Goal: Complete application form

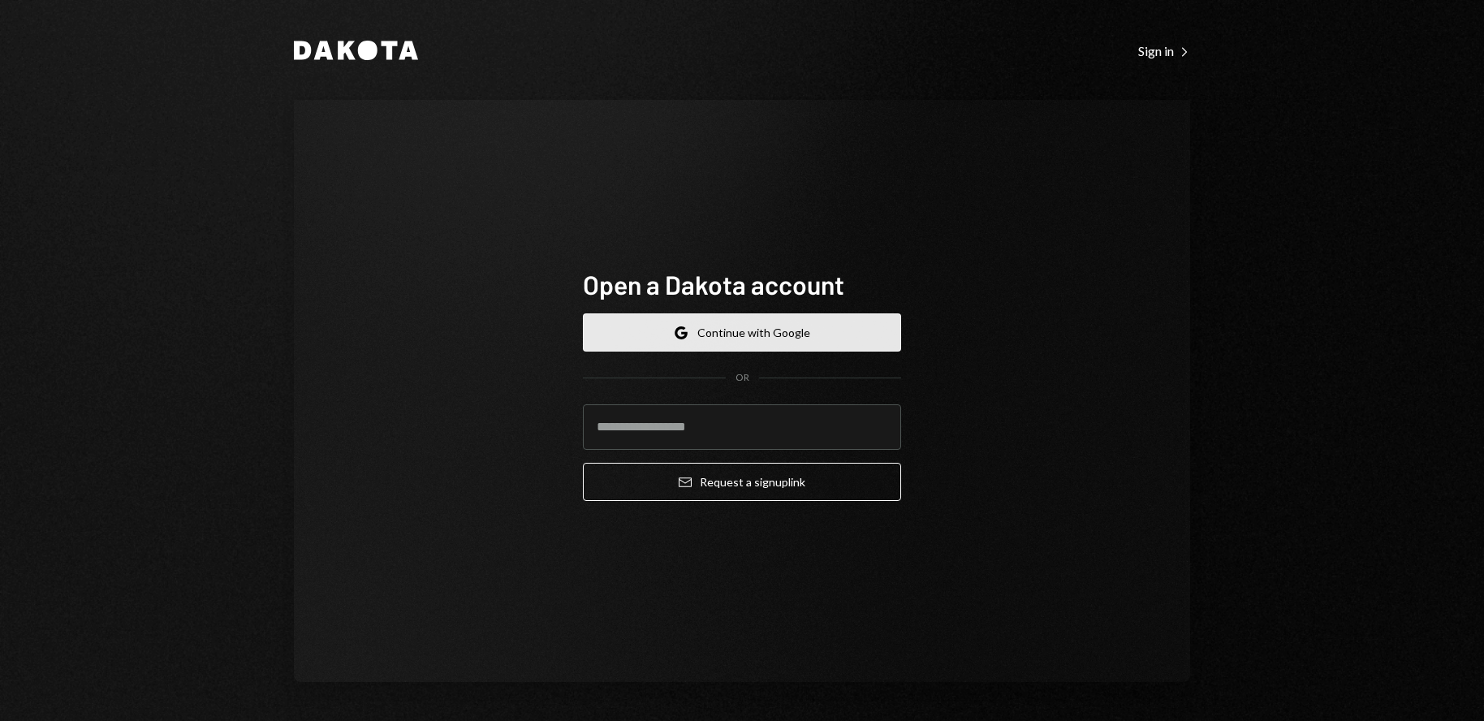
click at [746, 339] on button "Google Continue with Google" at bounding box center [742, 332] width 318 height 38
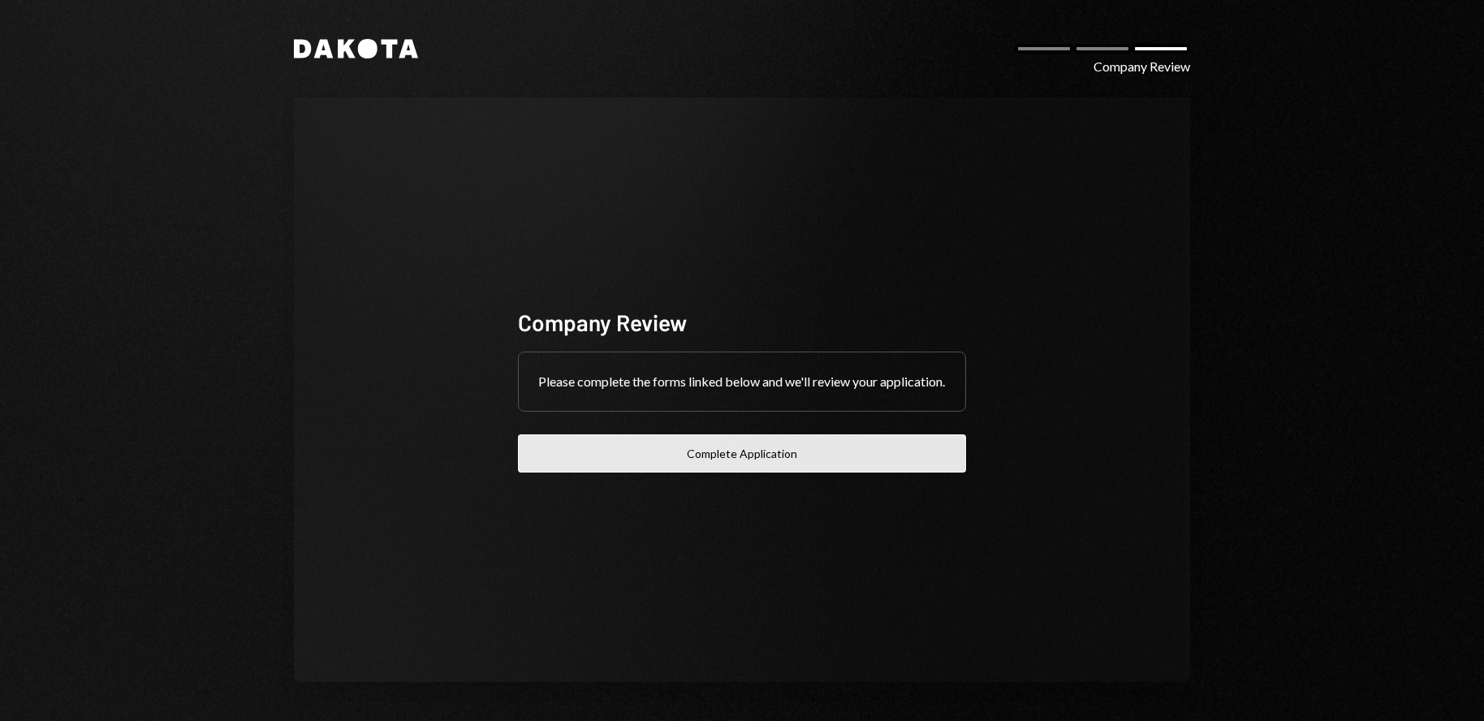
click at [825, 458] on button "Complete Application" at bounding box center [742, 453] width 448 height 38
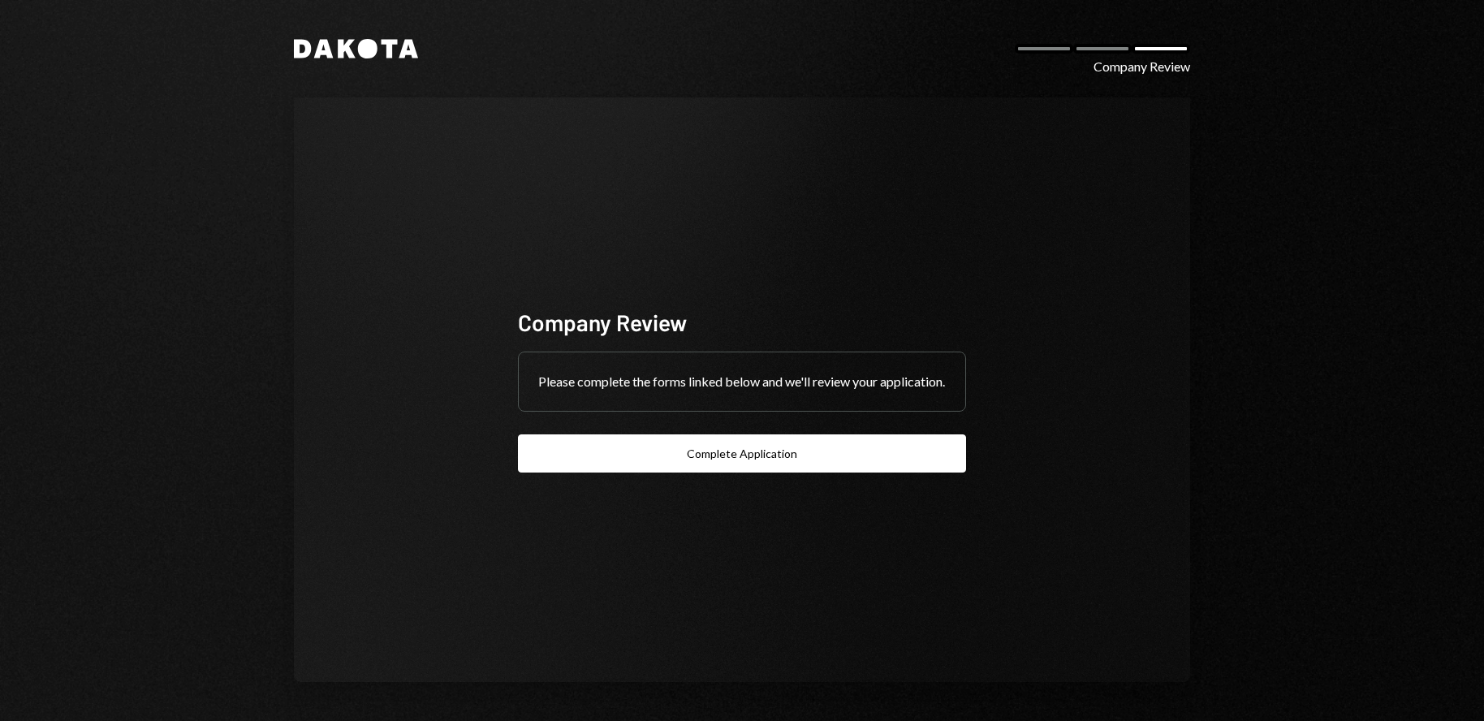
click at [1104, 52] on div at bounding box center [1102, 49] width 58 height 10
click at [1103, 51] on div at bounding box center [1102, 49] width 58 height 10
click at [1036, 44] on div at bounding box center [1044, 49] width 58 height 10
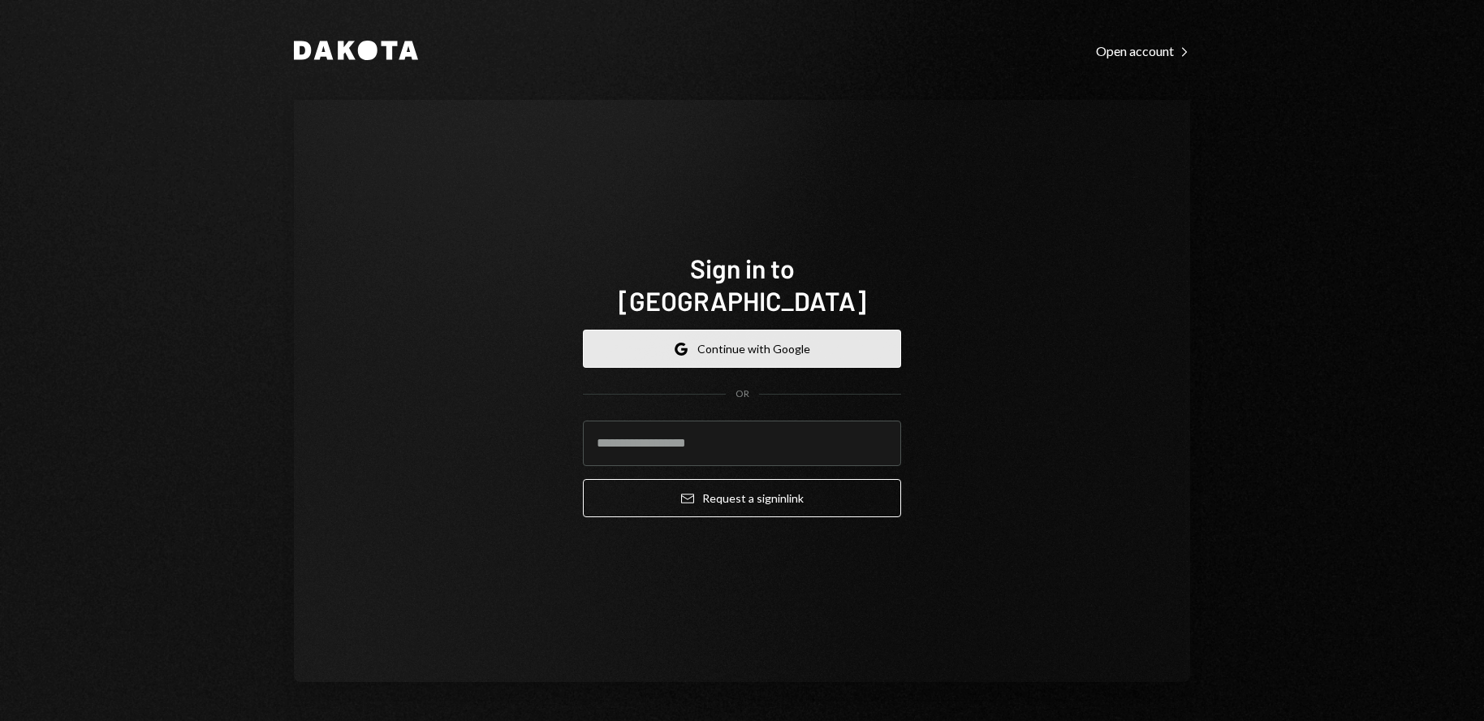
click at [718, 338] on button "Google Continue with Google" at bounding box center [742, 349] width 318 height 38
